Goal: Task Accomplishment & Management: Use online tool/utility

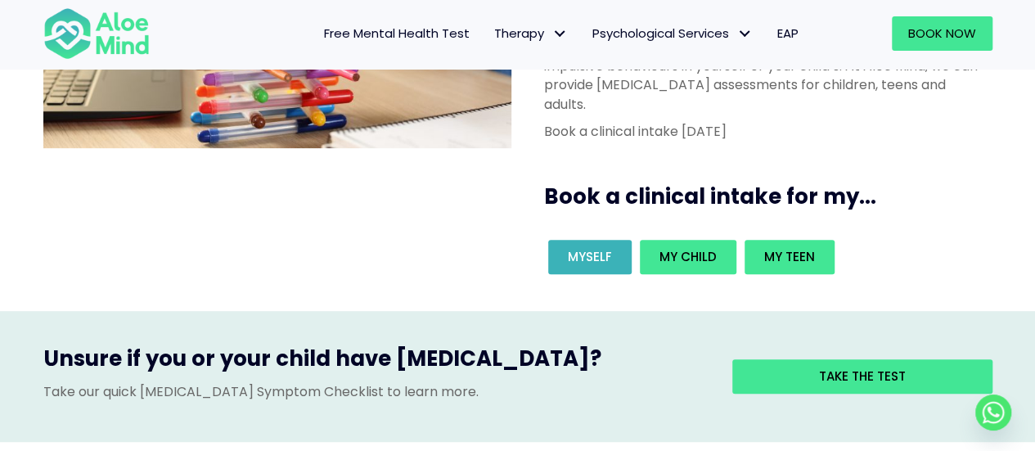
scroll to position [327, 0]
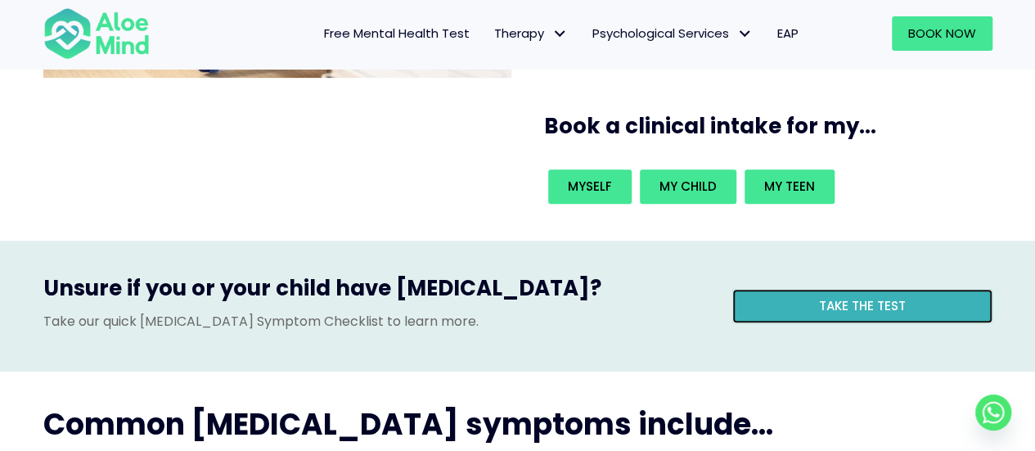
click at [822, 297] on span "Take the test" at bounding box center [862, 305] width 87 height 17
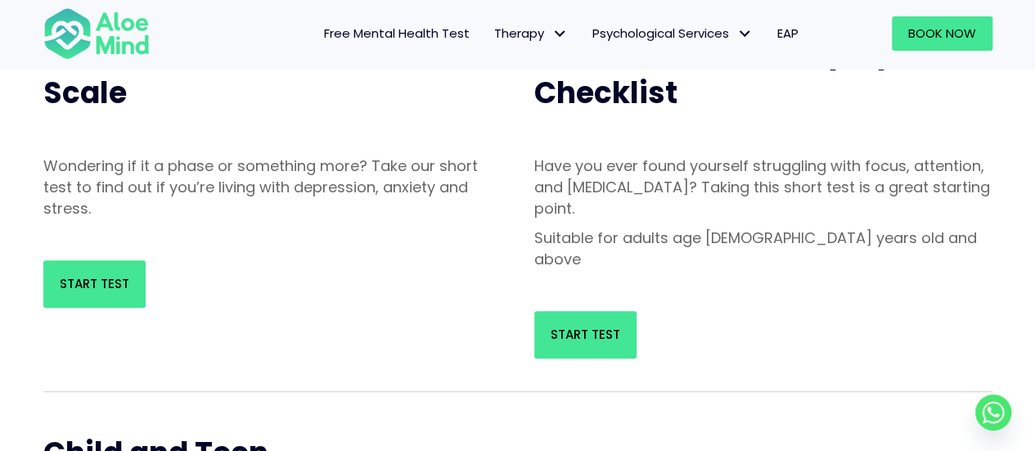
scroll to position [246, 0]
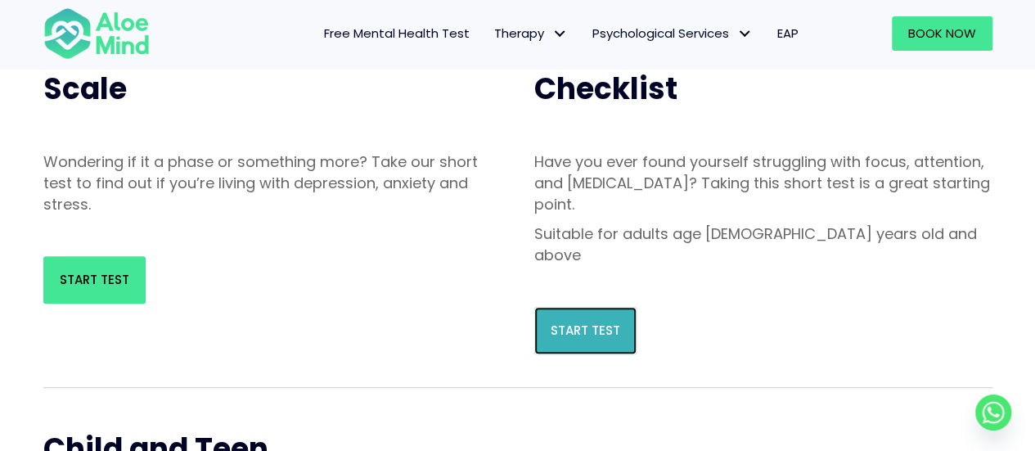
click at [609, 322] on span "Start Test" at bounding box center [586, 330] width 70 height 17
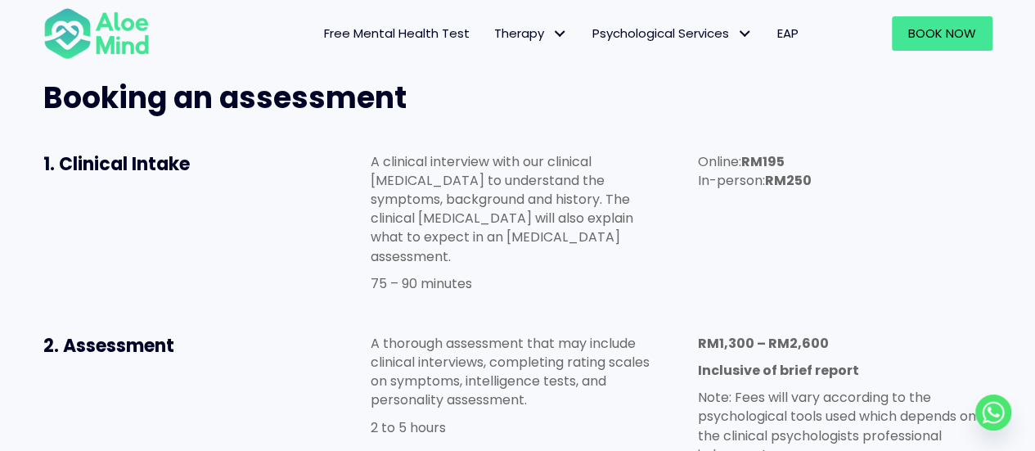
scroll to position [900, 0]
